Goal: Navigation & Orientation: Find specific page/section

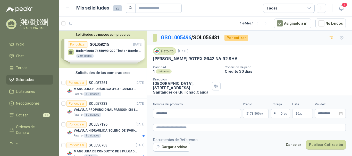
scroll to position [17, 0]
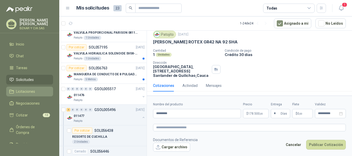
click at [34, 90] on span "Licitaciones" at bounding box center [25, 92] width 19 height 6
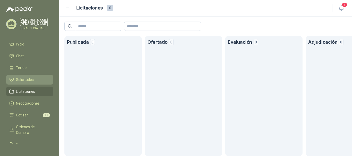
click at [26, 78] on span "Solicitudes" at bounding box center [25, 80] width 18 height 6
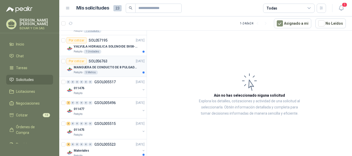
scroll to position [103, 0]
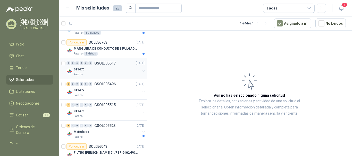
click at [102, 63] on p "GSOL005517" at bounding box center [104, 64] width 21 height 4
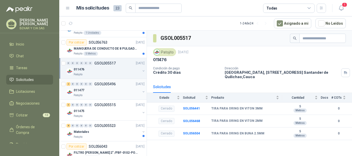
click at [103, 83] on p "GSOL005496" at bounding box center [104, 84] width 21 height 4
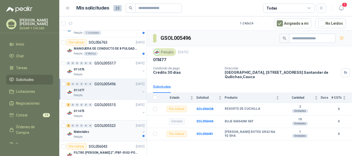
click at [100, 124] on p "GSOL005523" at bounding box center [104, 126] width 21 height 4
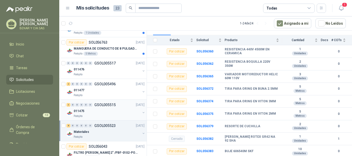
scroll to position [232, 0]
